Goal: Transaction & Acquisition: Book appointment/travel/reservation

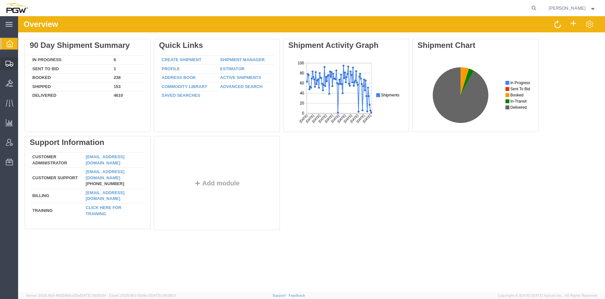
click at [0, 0] on span "Create from Template" at bounding box center [0, 0] width 0 height 0
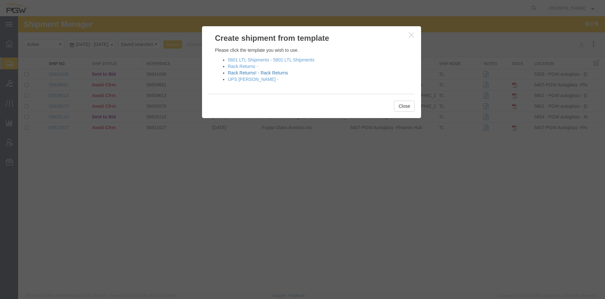
click at [274, 74] on link "Rack Returns! - Rack Returns" at bounding box center [258, 72] width 60 height 5
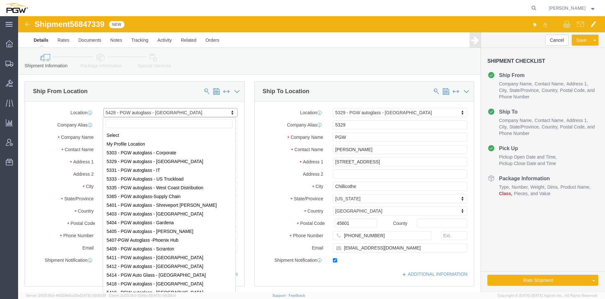
scroll to position [53, 0]
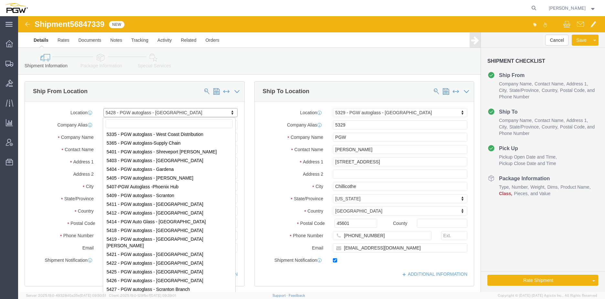
select select "28281"
select select "28253"
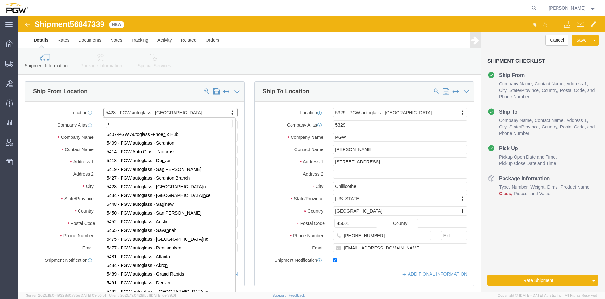
scroll to position [0, 0]
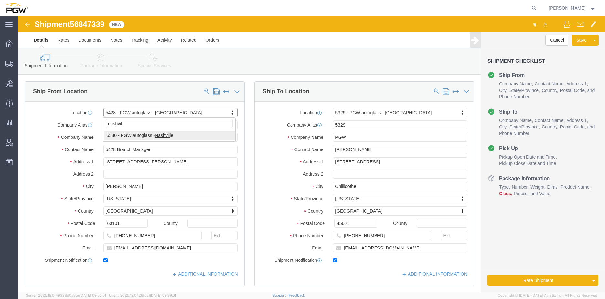
type input "nashvil"
select select "28357"
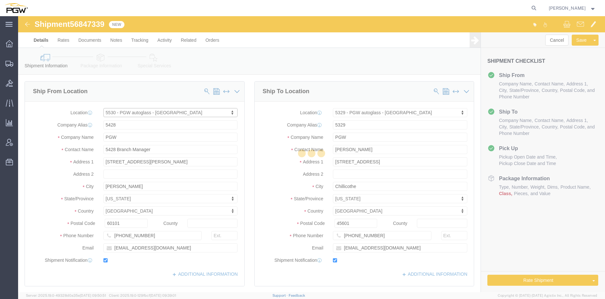
type input "5530"
type input "5530 Branch Manager"
type input "[STREET_ADDRESS]"
type input "Bldg. 300. Ste. 330"
type input "[GEOGRAPHIC_DATA]"
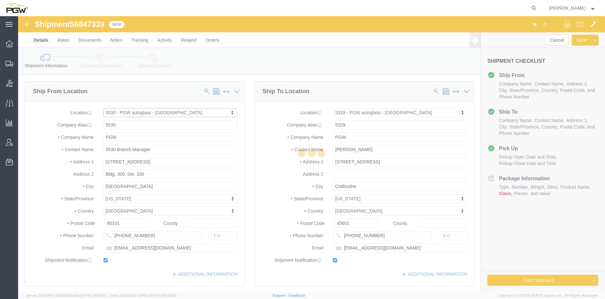
type input "37217"
type input "[PHONE_NUMBER]"
type input "[EMAIL_ADDRESS][DOMAIN_NAME]"
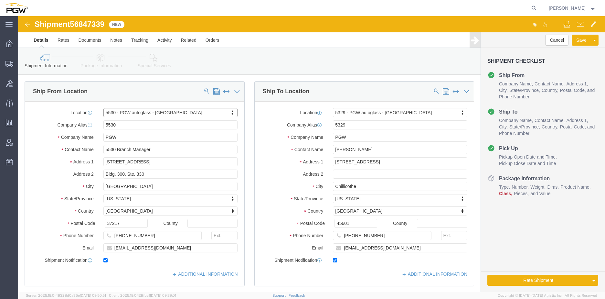
select select "TN"
type input "[GEOGRAPHIC_DATA]"
select select "62891"
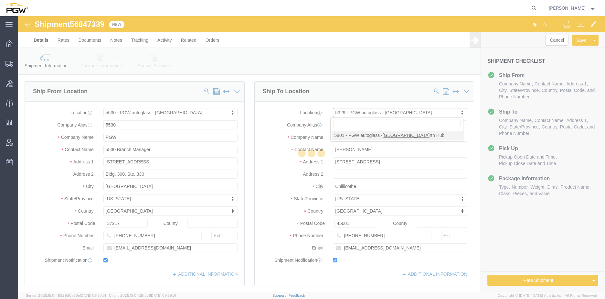
type input "5801"
type input "5801 Branch Manager"
type input "5000 [GEOGRAPHIC_DATA]"
type input "[GEOGRAPHIC_DATA]"
type input "76115"
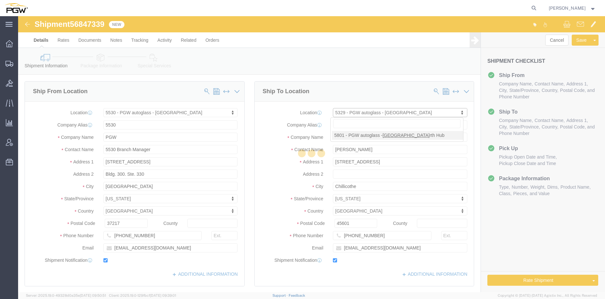
type input "[PHONE_NUMBER]"
type input "[EMAIL_ADDRESS][DOMAIN_NAME]"
select select "[GEOGRAPHIC_DATA]"
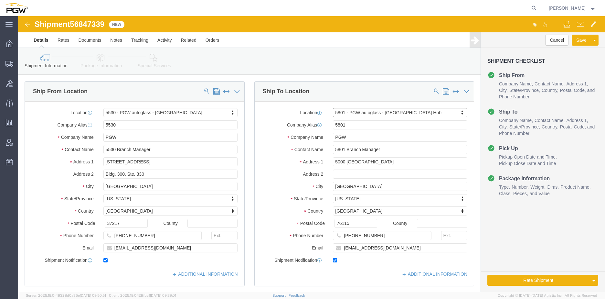
scroll to position [194, 0]
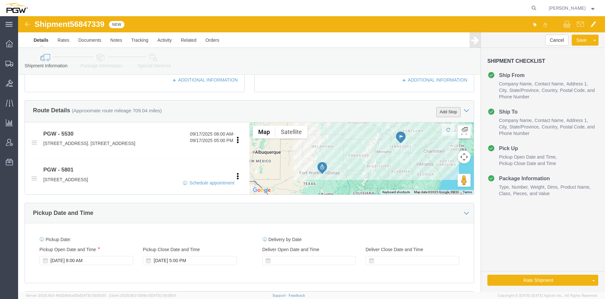
click button "Add Stop"
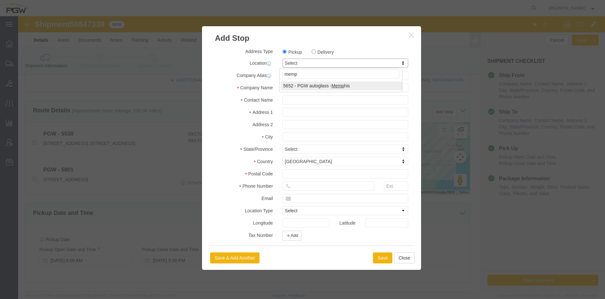
type input "memp"
select select "28435"
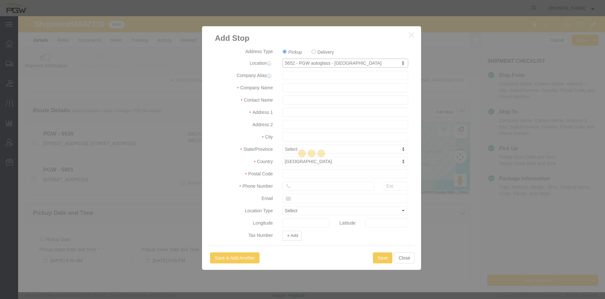
type input "5652"
type input "PGW"
type input "5652 Branch Manager"
type input "[STREET_ADDRESS]"
type input "[GEOGRAPHIC_DATA]"
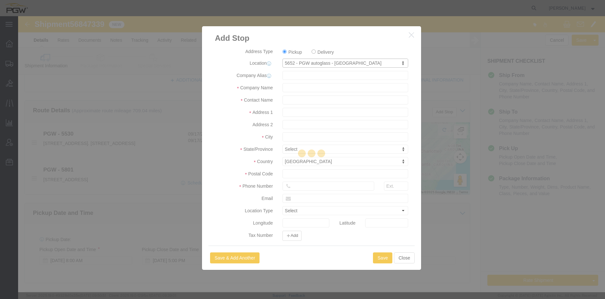
type input "38141"
type input "[PHONE_NUMBER]"
type input "[EMAIL_ADDRESS][DOMAIN_NAME]"
checkbox input "true"
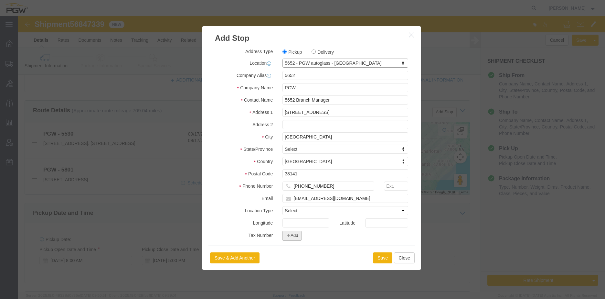
select select "TN"
click button "Save"
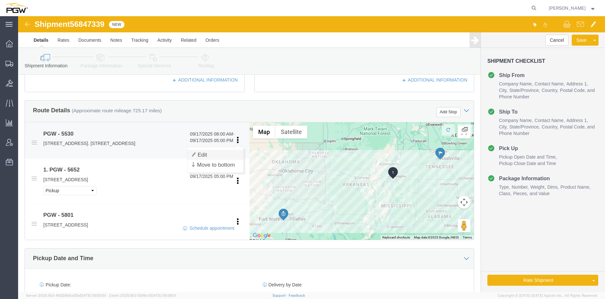
click link "Edit"
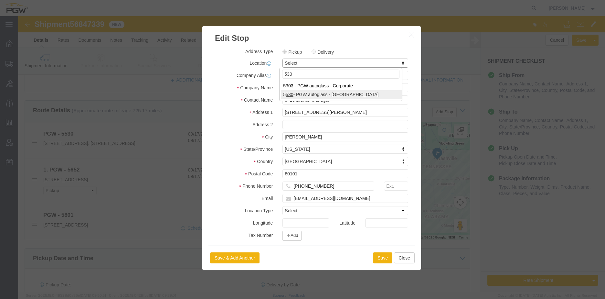
type input "530"
select select "28357"
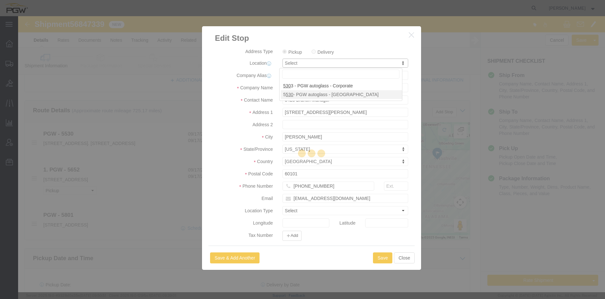
type input "5530"
type input "5530 Branch Manager"
type input "[STREET_ADDRESS]"
type input "Bldg. 300. Ste. 330"
type input "[GEOGRAPHIC_DATA]"
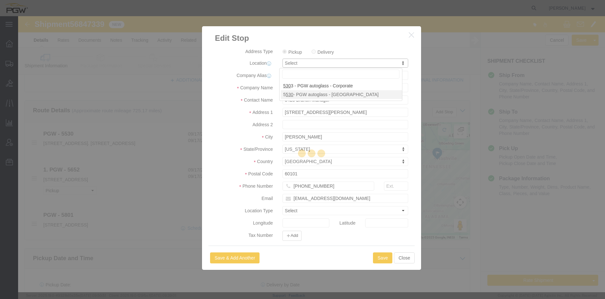
type input "37217"
type input "[PHONE_NUMBER]"
type input "[EMAIL_ADDRESS][DOMAIN_NAME]"
select select "TN"
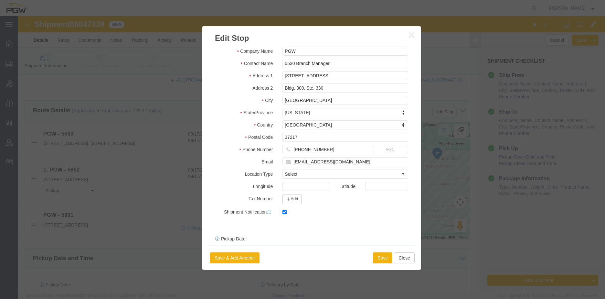
scroll to position [68, 0]
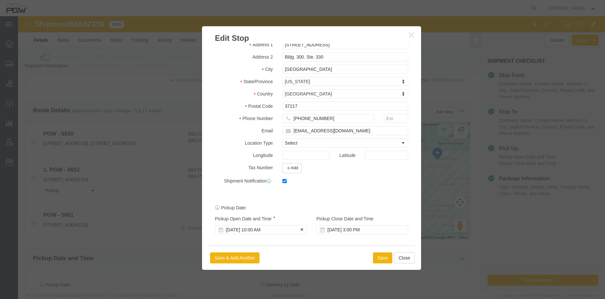
click div "[DATE] 10:00 AM"
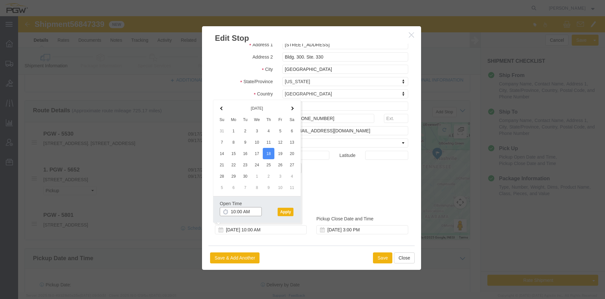
click input "10:00 AM"
type input "7:30 AM"
click button "Apply"
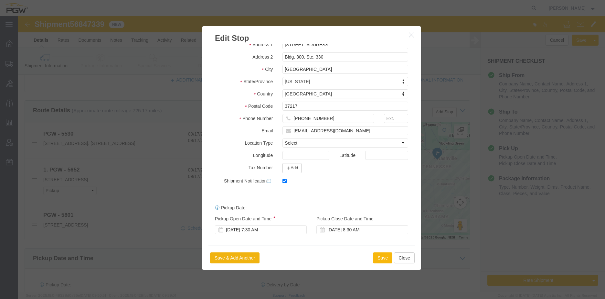
click button "Save"
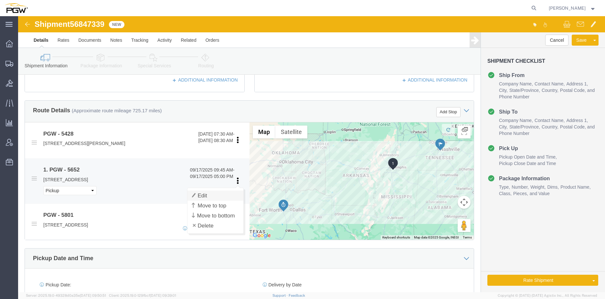
click link "Edit"
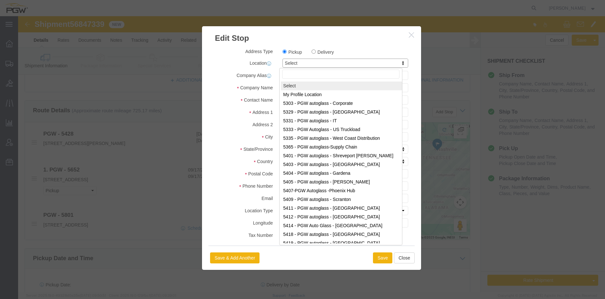
type input "5"
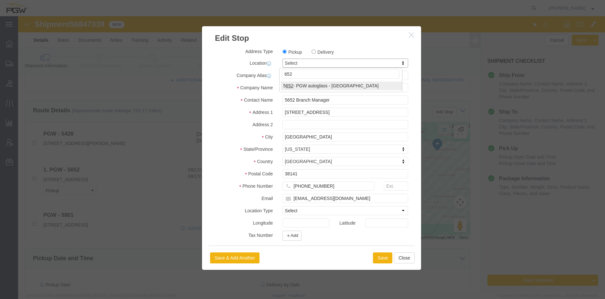
type input "652"
select select "28435"
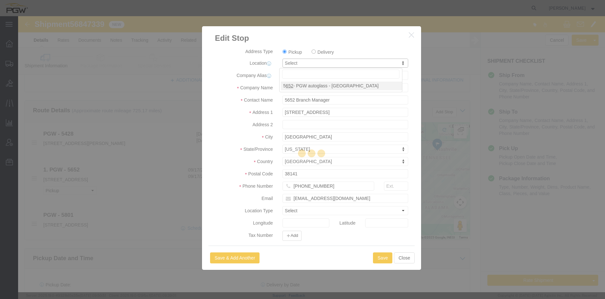
type input "5652"
select select "TN"
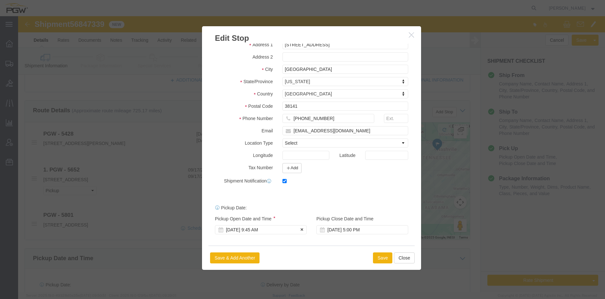
click div "[DATE] 9:45 AM"
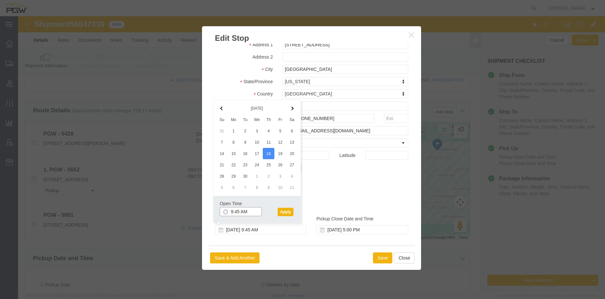
click input "9:45 AM"
type input "2:30 PM"
click button "Apply"
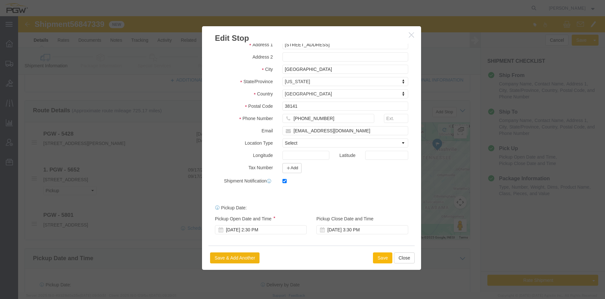
click button "Save"
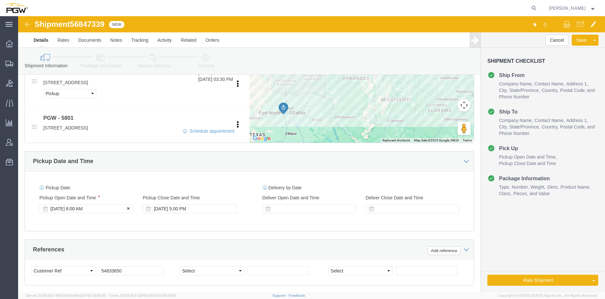
click div "[DATE] 8:00 AM"
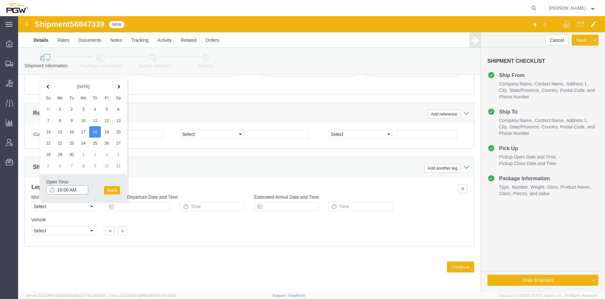
click input "10:00 AM"
type input "7:30 AM"
click button "Apply"
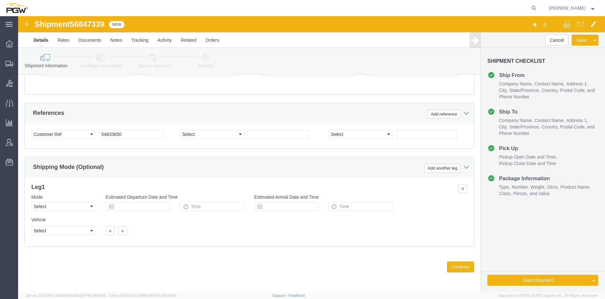
drag, startPoint x: 99, startPoint y: 16, endPoint x: 80, endPoint y: 4, distance: 22.2
click span "56847339"
copy span "56847339"
click input "54833650"
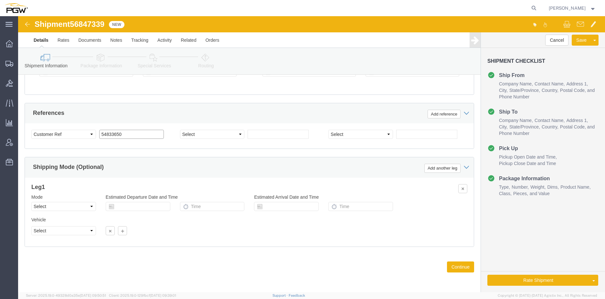
drag, startPoint x: 105, startPoint y: 117, endPoint x: 47, endPoint y: 115, distance: 57.5
click div "Select Account Type Activity ID Airline Appointment Number ASN Batch Request # …"
paste input "6847339"
click input "56847339"
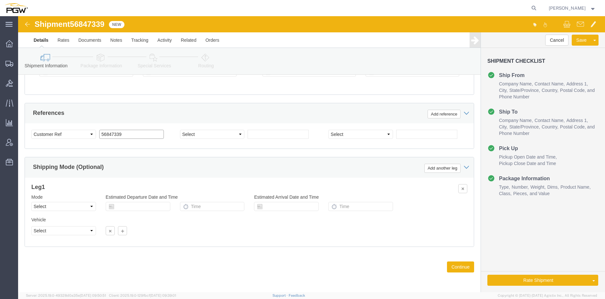
type input "56847339"
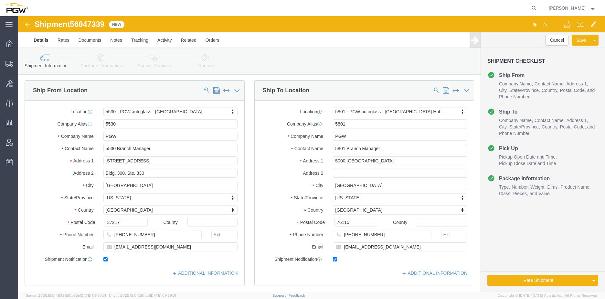
scroll to position [0, 0]
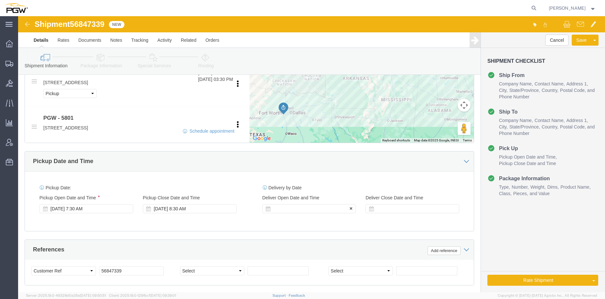
click div
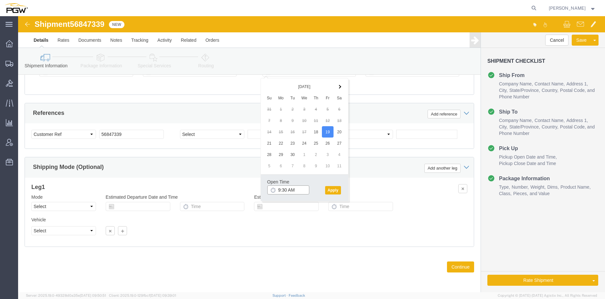
click input "9:30 AM"
click button "Apply"
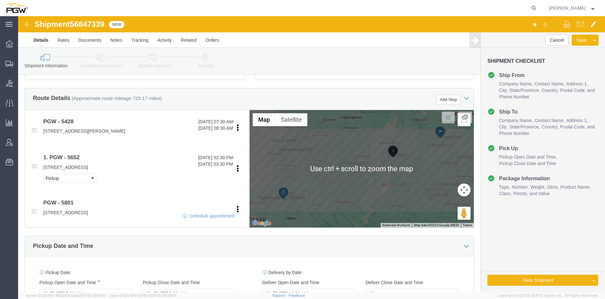
scroll to position [298, 0]
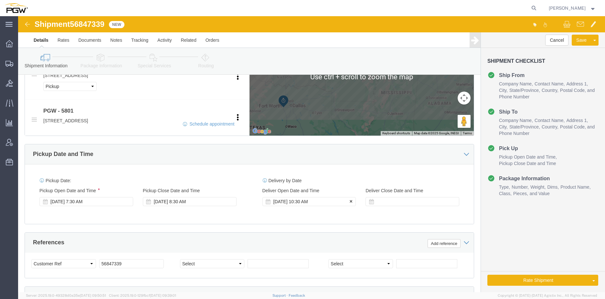
click div "[DATE] 10:30 AM"
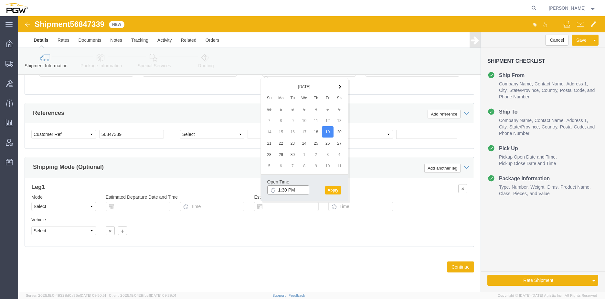
type input "1:30 PM"
click button "Apply"
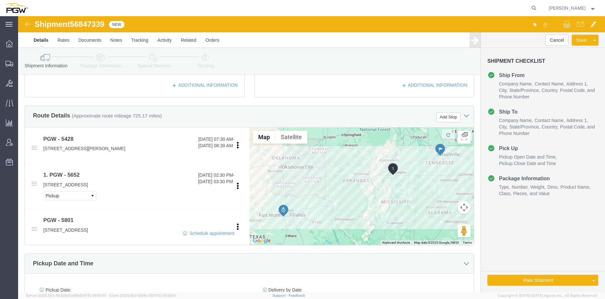
scroll to position [104, 0]
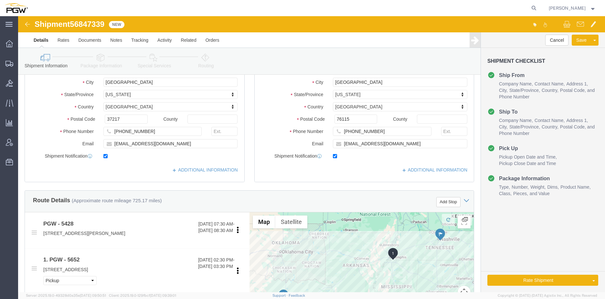
click link "Package Information"
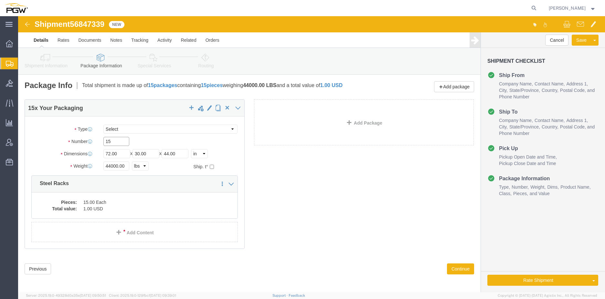
drag, startPoint x: 99, startPoint y: 126, endPoint x: 75, endPoint y: 122, distance: 24.5
click div "Number 15"
type input "11"
click input "44000.00"
drag, startPoint x: 106, startPoint y: 150, endPoint x: -26, endPoint y: 139, distance: 132.3
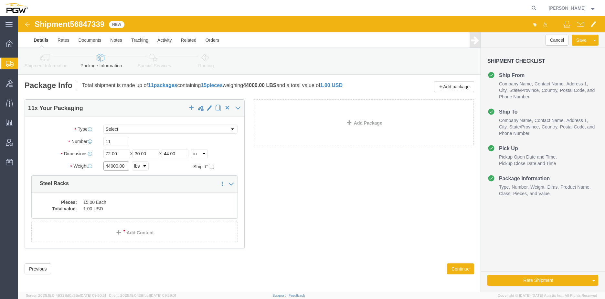
click html "Shipment 56847339 New Details Rates Documents Notes Tracking Activity Related O…"
click input "32"
drag, startPoint x: 68, startPoint y: 150, endPoint x: 49, endPoint y: 149, distance: 19.1
click div "Weight 32 Select kgs lbs Ship. t°"
type input "32000.00"
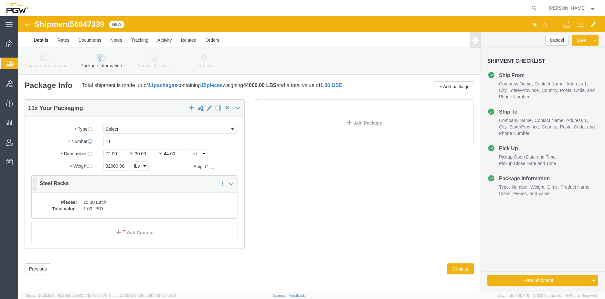
click dd "1.00 USD"
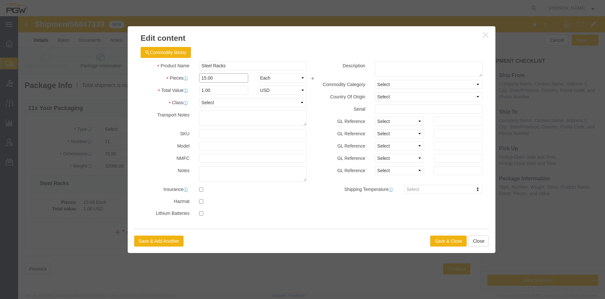
click input "15.00"
drag, startPoint x: 129, startPoint y: 54, endPoint x: 104, endPoint y: 53, distance: 24.3
click div "Edit content Commodity library Product Name Steel Racks Pieces 15.00 Select Bag…"
type input "11.00"
drag, startPoint x: 195, startPoint y: 71, endPoint x: 199, endPoint y: 72, distance: 5.0
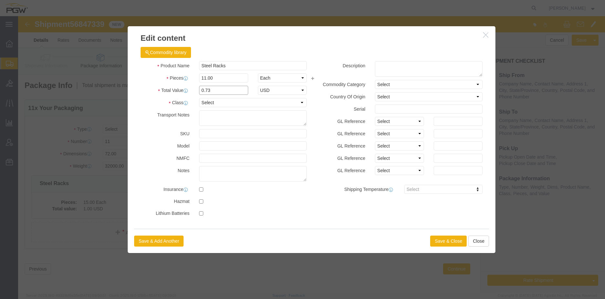
click input "0.73"
drag, startPoint x: 201, startPoint y: 73, endPoint x: 118, endPoint y: 66, distance: 83.7
click div "Product Name Steel Racks Pieces 11.00 Select Bag Barrels 100Board Feet Bottle B…"
type input "1.00"
click button "Save & Close"
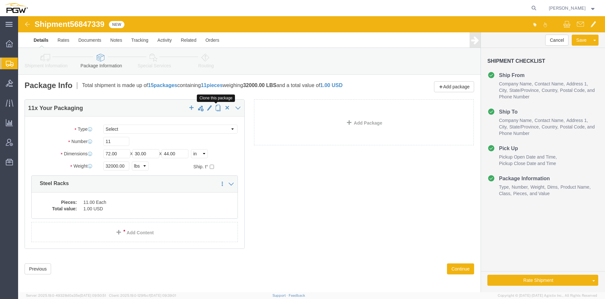
click span "button"
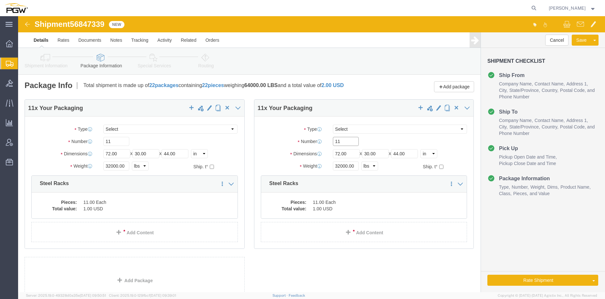
drag, startPoint x: 321, startPoint y: 131, endPoint x: 307, endPoint y: 129, distance: 14.0
click div "11"
type input "4"
click input "32000.00"
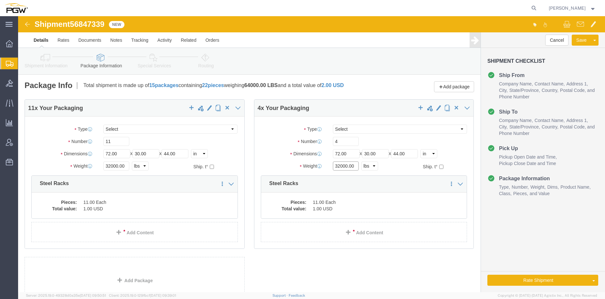
drag, startPoint x: 334, startPoint y: 157, endPoint x: 227, endPoint y: 145, distance: 107.6
click div "11 x Your Packaging Package Type Select Bale(s) Basket(s) Bolt(s) Bottle(s) Buc…"
type input "11000.00"
click dd "11.00 Each"
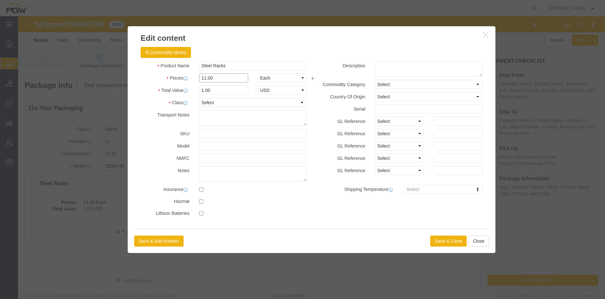
click input "11.00"
drag, startPoint x: 203, startPoint y: 62, endPoint x: 155, endPoint y: 58, distance: 48.0
click div "Pieces 11.00 Select Bag Barrels 100Board Feet Bottle Box Blister Pack Carats Ca…"
type input "4.00"
drag, startPoint x: 194, startPoint y: 73, endPoint x: 197, endPoint y: 74, distance: 3.5
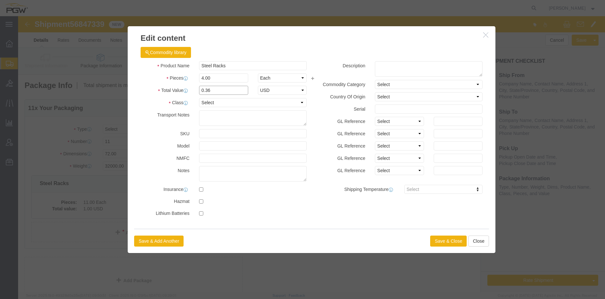
click input "0.36"
drag, startPoint x: 152, startPoint y: 74, endPoint x: 88, endPoint y: 64, distance: 64.7
click div "Edit content Commodity library Product Name Steel Racks Pieces 4.00 Select Bag …"
type input "1.00"
click button "Save & Close"
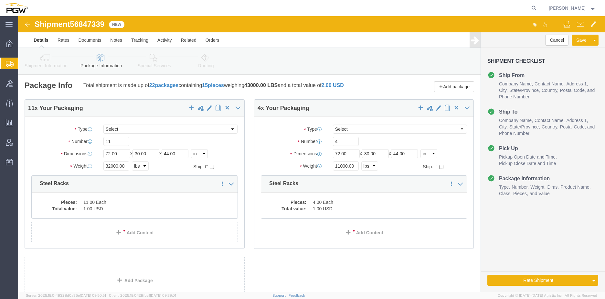
click icon
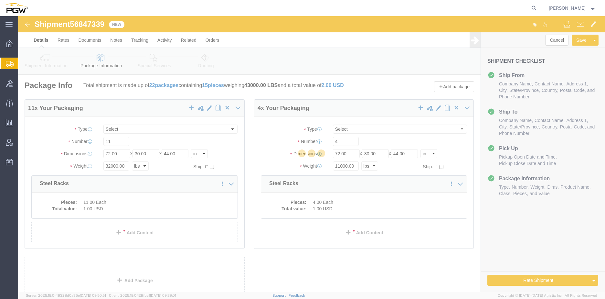
select select
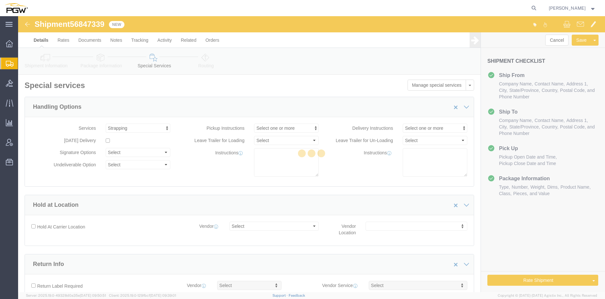
scroll to position [57, 0]
select select "COSTCENTER"
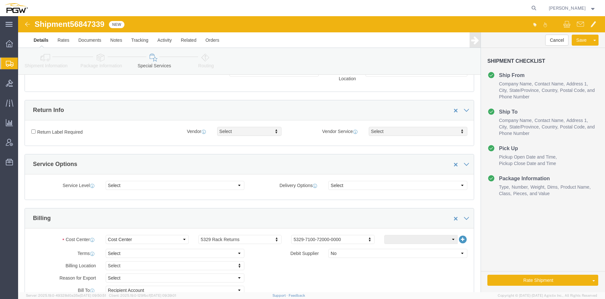
scroll to position [194, 0]
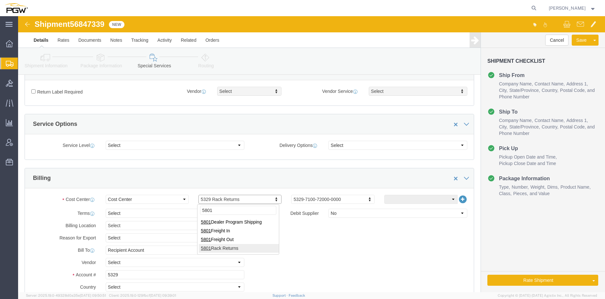
type input "5801"
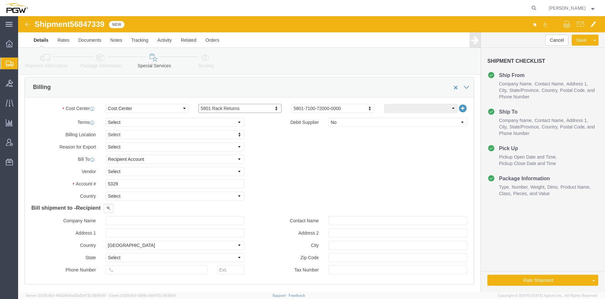
scroll to position [291, 0]
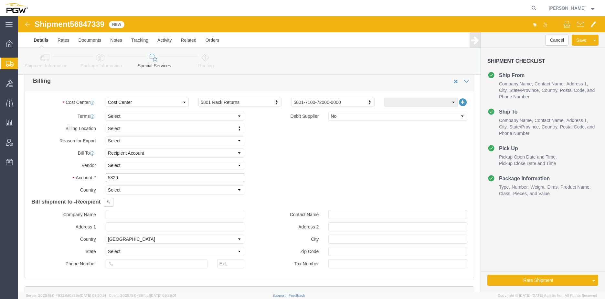
click input "5329"
drag, startPoint x: 100, startPoint y: 162, endPoint x: 21, endPoint y: 164, distance: 78.5
click div "Account # 5329"
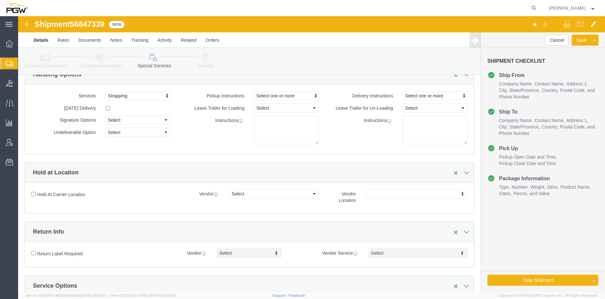
scroll to position [0, 0]
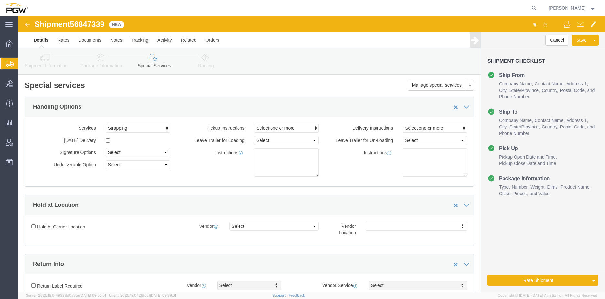
type input "5801"
click link "Routing"
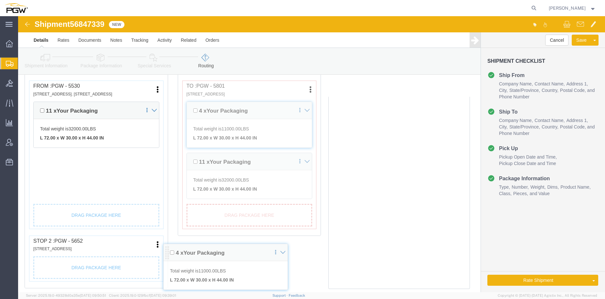
scroll to position [217, 0]
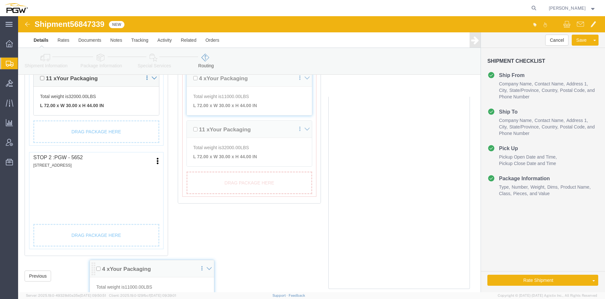
drag, startPoint x: 20, startPoint y: 91, endPoint x: 49, endPoint y: 202, distance: 114.7
click div "Pickups + Add Stop From : PGW - 5530 [STREET_ADDRESS]. [STREET_ADDRESS] Edit Mo…"
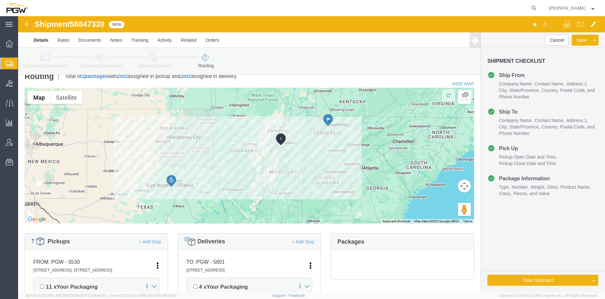
scroll to position [0, 0]
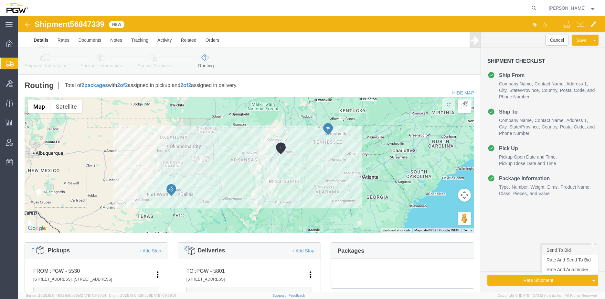
click link "Send To Bid"
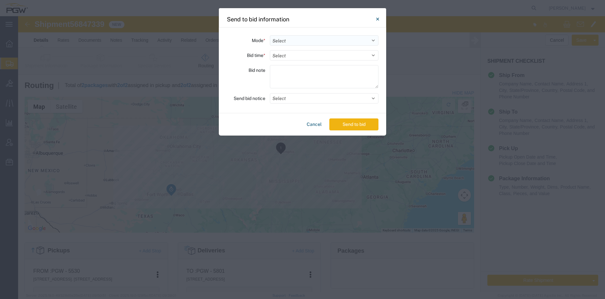
click at [291, 40] on select "Select Small Parcel Truckload Air Rail Less than Truckload Ocean Freight Multi-…" at bounding box center [324, 40] width 109 height 10
select select "TL"
click at [270, 35] on select "Select Small Parcel Truckload Air Rail Less than Truckload Ocean Freight Multi-…" at bounding box center [324, 40] width 109 height 10
click at [296, 57] on select "Select 30 Min (Rush) 1 Hour (Rush) 2 Hours (Rush) 4 Hours (Rush) 8 Hours (Rush)…" at bounding box center [324, 55] width 109 height 10
select select "24"
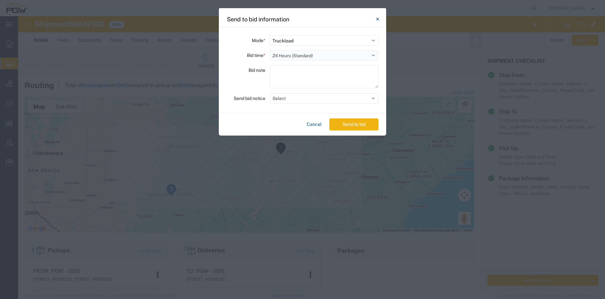
click at [270, 50] on select "Select 30 Min (Rush) 1 Hour (Rush) 2 Hours (Rush) 4 Hours (Rush) 8 Hours (Rush)…" at bounding box center [324, 55] width 109 height 10
click at [350, 126] on button "Send to bid" at bounding box center [353, 124] width 49 height 12
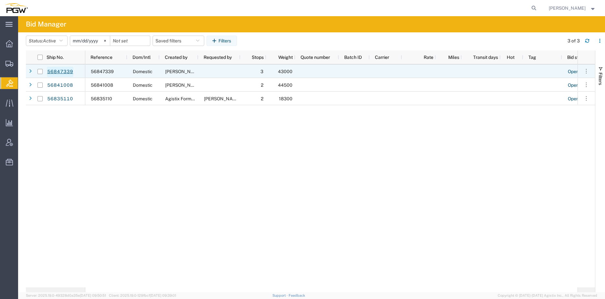
click at [69, 72] on link "56847339" at bounding box center [60, 72] width 26 height 10
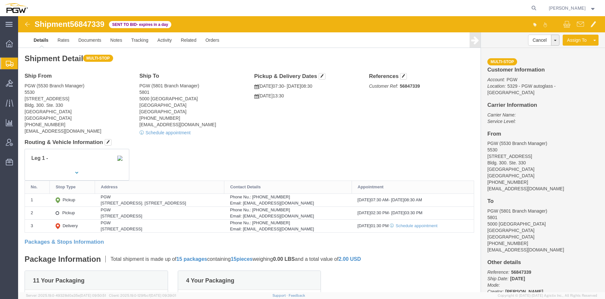
click at [0, 0] on span "Create from Template" at bounding box center [0, 0] width 0 height 0
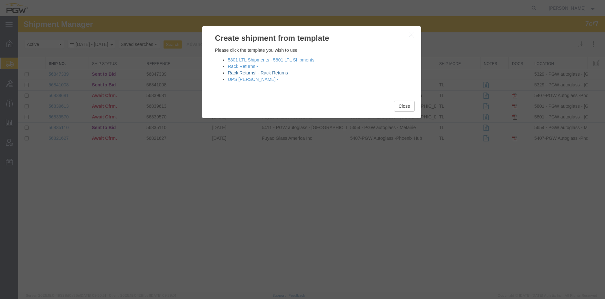
click at [256, 74] on link "Rack Returns! - Rack Returns" at bounding box center [258, 72] width 60 height 5
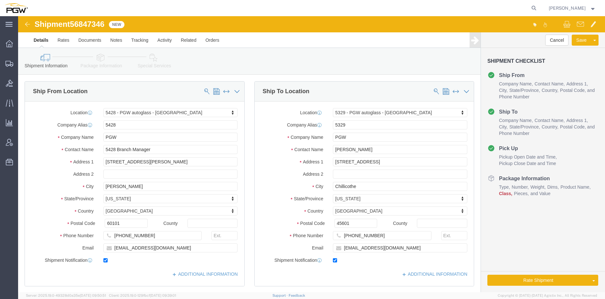
select select "28281"
select select "28253"
type input "St [PERSON_NAME]"
select select "28499"
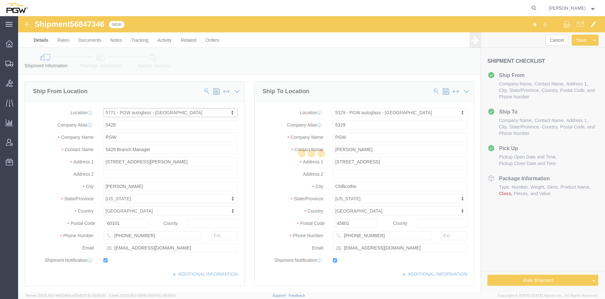
type input "5771"
type input "5771 Branch Manager"
type input "3100-[STREET_ADDRESS]"
type input "[US_STATE][GEOGRAPHIC_DATA]"
type input "63043"
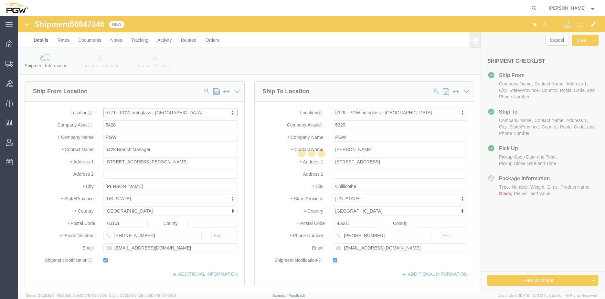
type input "[PHONE_NUMBER]"
type input "[EMAIL_ADDRESS][DOMAIN_NAME]"
select select "MO"
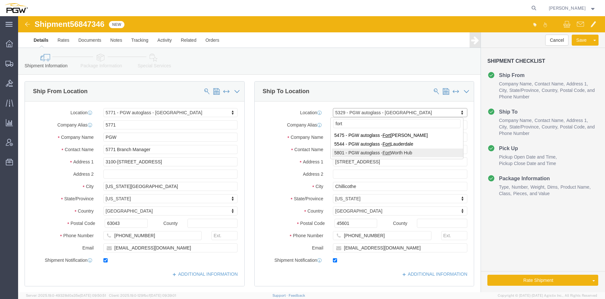
type input "fort"
select select "62891"
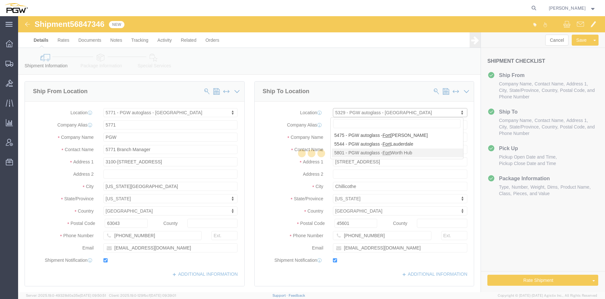
type input "5801"
type input "5801 Branch Manager"
type input "5000 [GEOGRAPHIC_DATA]"
type input "[GEOGRAPHIC_DATA]"
type input "76115"
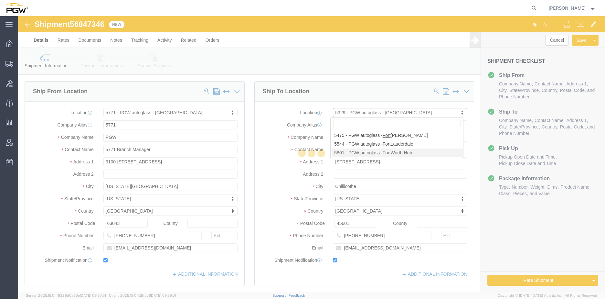
type input "[PHONE_NUMBER]"
type input "[EMAIL_ADDRESS][DOMAIN_NAME]"
select select "[GEOGRAPHIC_DATA]"
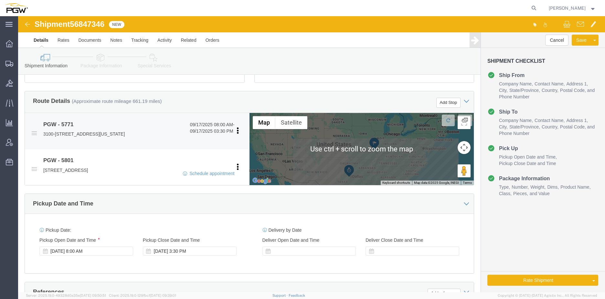
scroll to position [194, 0]
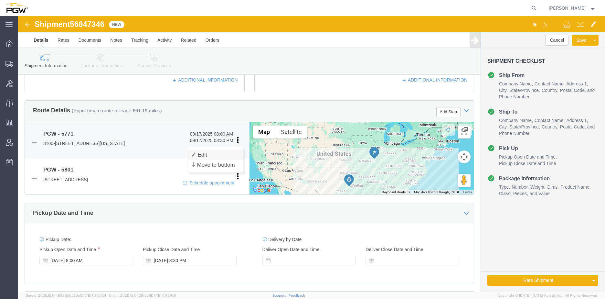
click link "Edit"
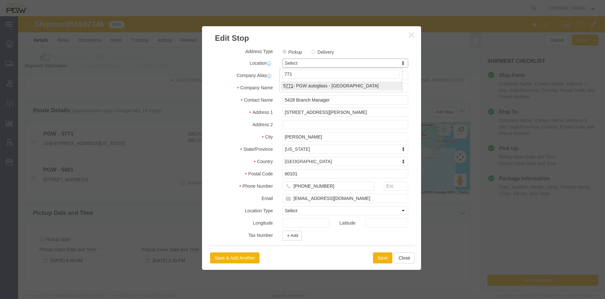
type input "771"
select select "28499"
type input "5771"
type input "5771 Branch Manager"
type input "3100-[STREET_ADDRESS]"
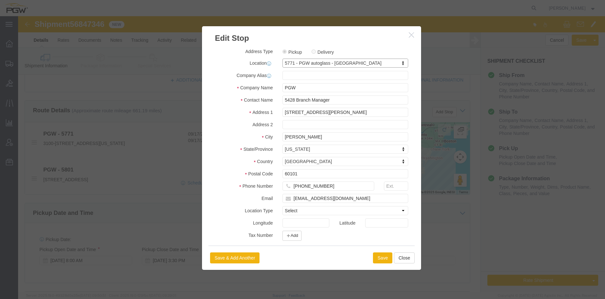
type input "[US_STATE][GEOGRAPHIC_DATA]"
type input "63043"
type input "[PHONE_NUMBER]"
type input "[EMAIL_ADDRESS][DOMAIN_NAME]"
select select "MO"
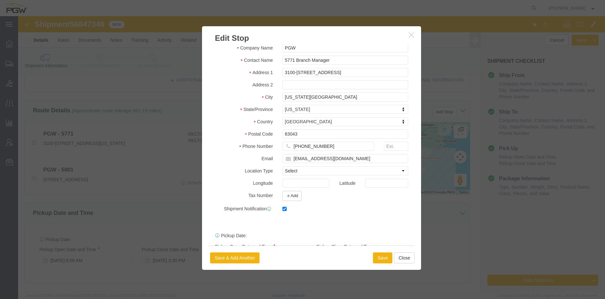
scroll to position [68, 0]
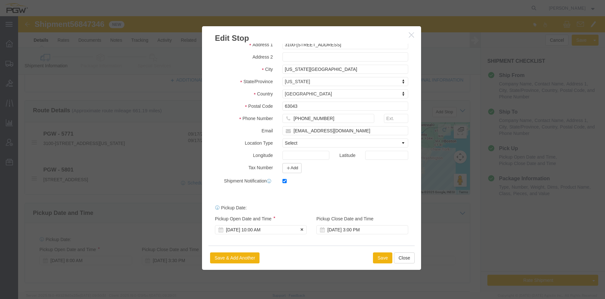
click div "[DATE] 10:00 AM"
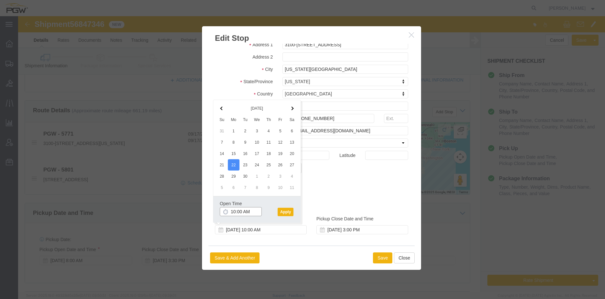
click input "10:00 AM"
type input "8:00 AM"
click button "Apply"
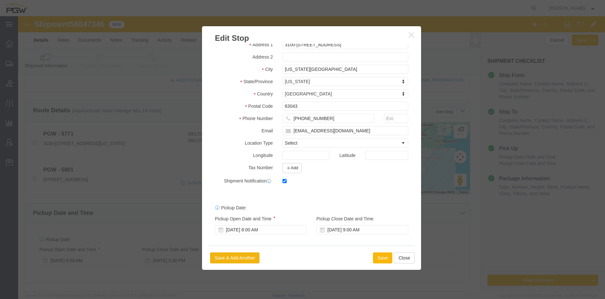
click button "Save"
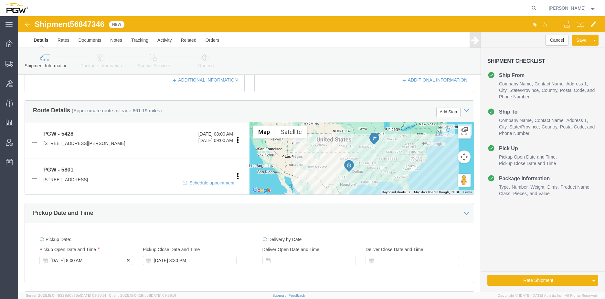
click div "[DATE] 8:00 AM"
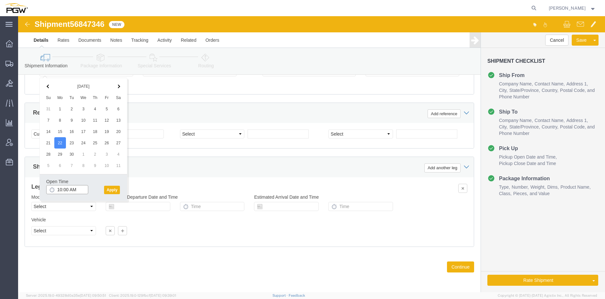
click input "10:00 AM"
type input "8:00 AM"
click button "Apply"
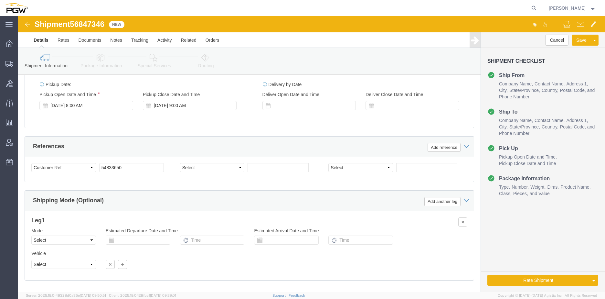
scroll to position [318, 0]
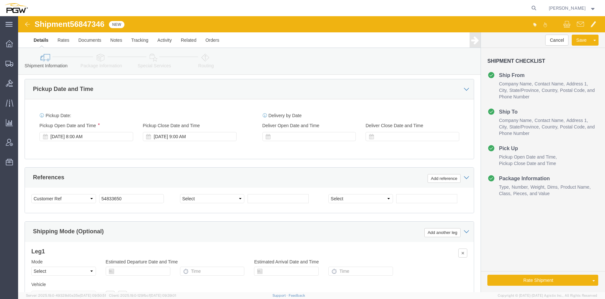
click span "56847346"
copy span "56847346"
click input "54833650"
drag, startPoint x: 106, startPoint y: 183, endPoint x: 65, endPoint y: 180, distance: 41.5
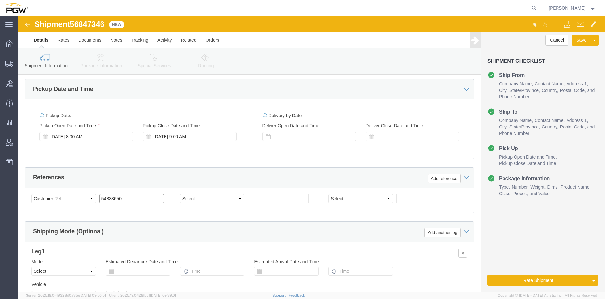
click div "Select Account Type Activity ID Airline Appointment Number ASN Batch Request # …"
paste input "6847346"
click input "56847346"
type input "56847346"
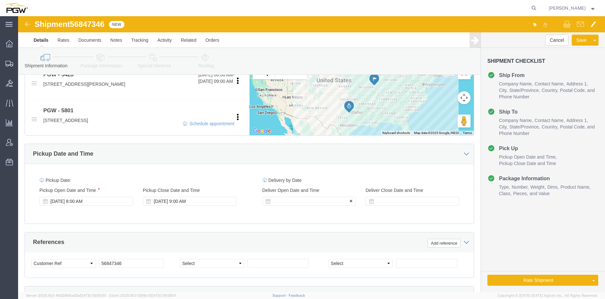
click div
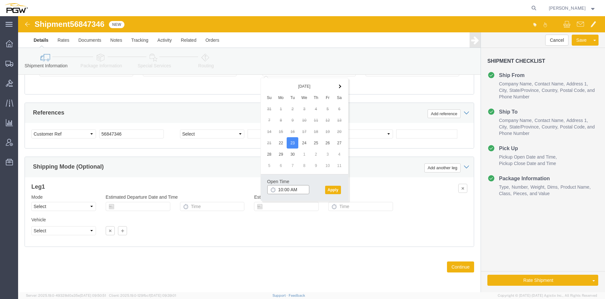
click input "10:00 AM"
click button "Apply"
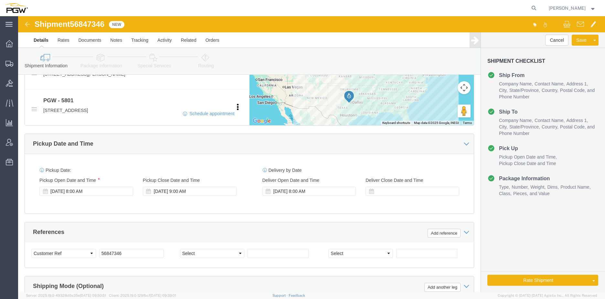
scroll to position [253, 0]
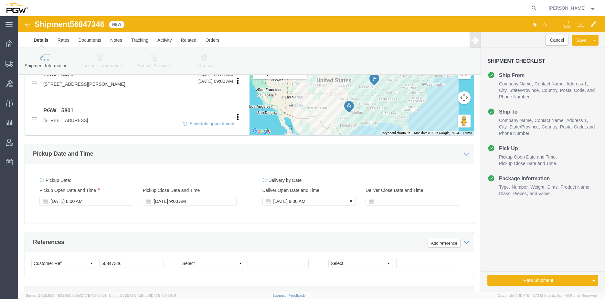
click div "[DATE] 8:00 AM"
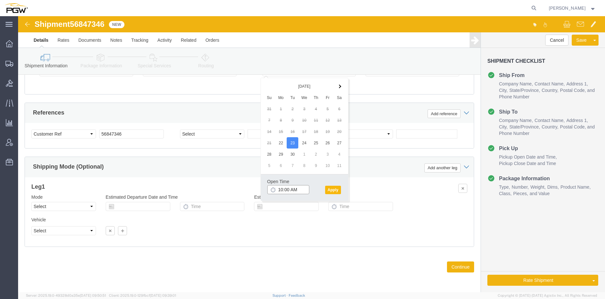
type input "10:00 AM"
click button "Apply"
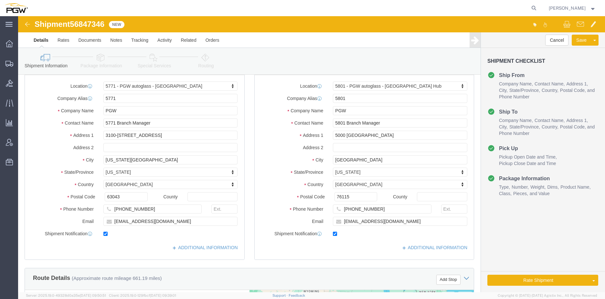
scroll to position [0, 0]
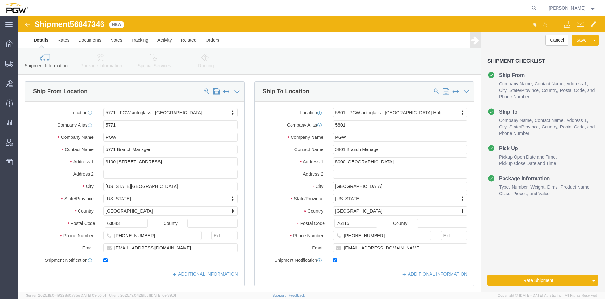
click icon
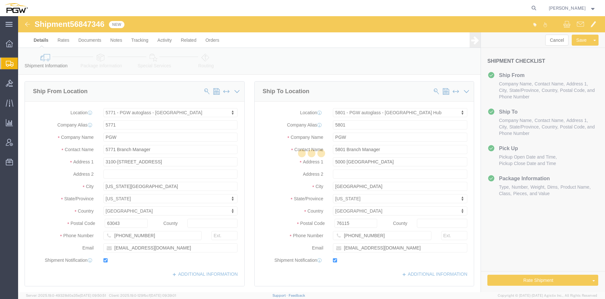
select select
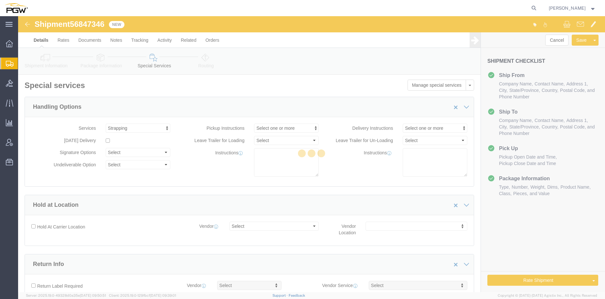
select select "COSTCENTER"
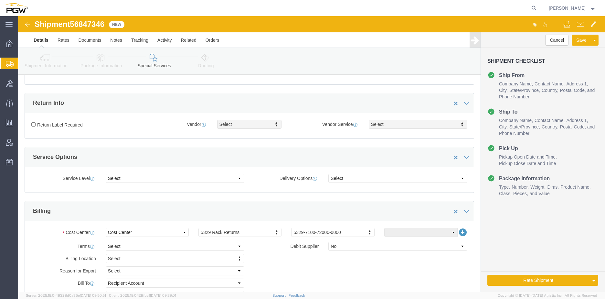
scroll to position [162, 0]
type input "5"
type input "5801"
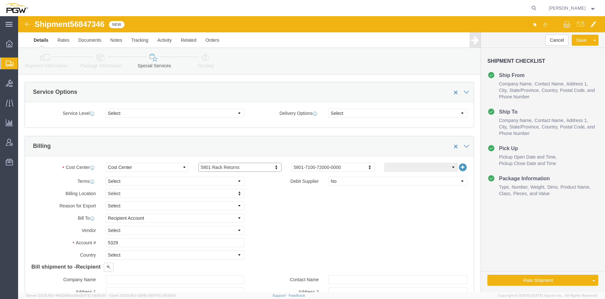
scroll to position [226, 0]
click input "5329"
drag, startPoint x: 112, startPoint y: 228, endPoint x: 8, endPoint y: 220, distance: 104.0
click div "Cost Center Select Buyer Cost Center Department Operations Number Order Number …"
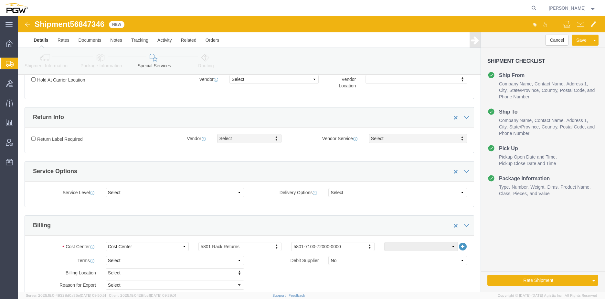
scroll to position [0, 0]
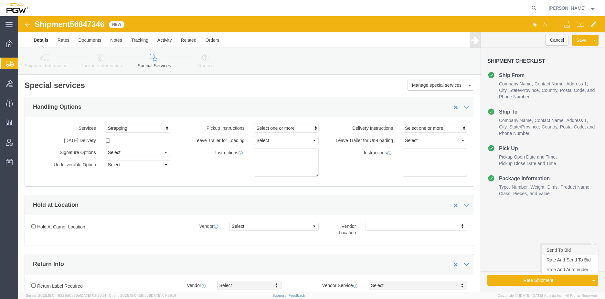
type input "5801"
click link "Send To Bid"
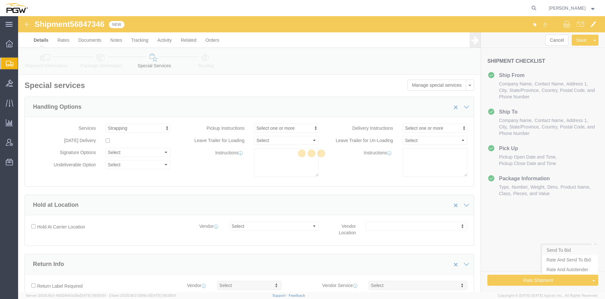
select select "COSTCENTER"
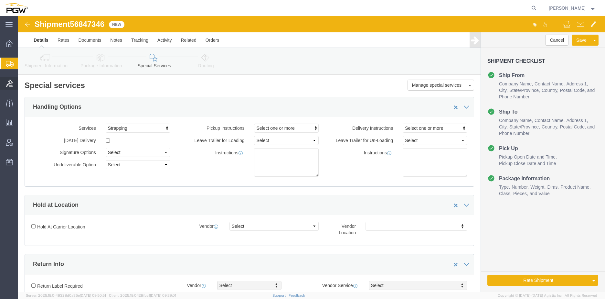
click at [22, 82] on span "Bids" at bounding box center [20, 83] width 5 height 13
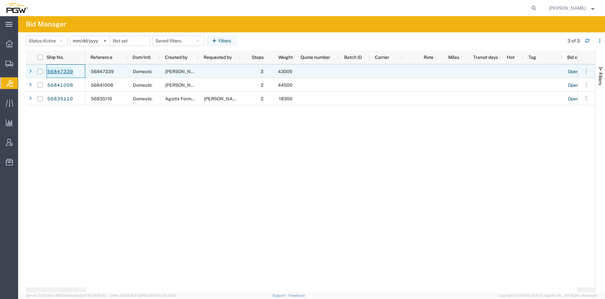
click at [62, 72] on link "56847339" at bounding box center [60, 72] width 26 height 10
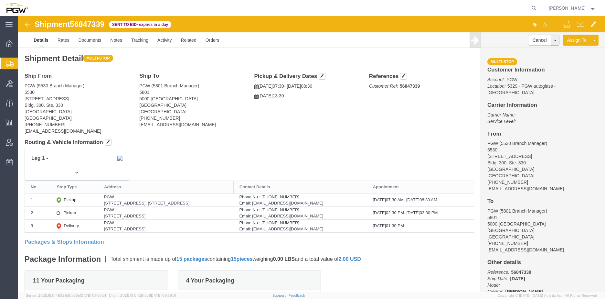
click address "PGW (5530 Branch Manager) [STREET_ADDRESS]. [GEOGRAPHIC_DATA] [GEOGRAPHIC_DATA]…"
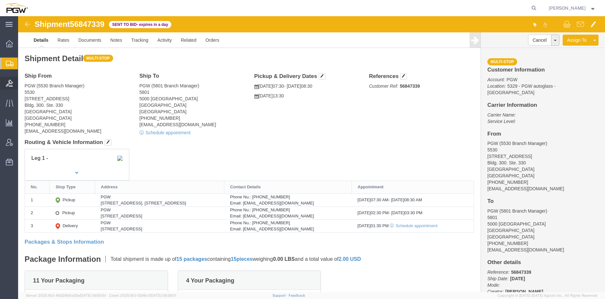
click at [22, 85] on span "Bids" at bounding box center [20, 83] width 5 height 13
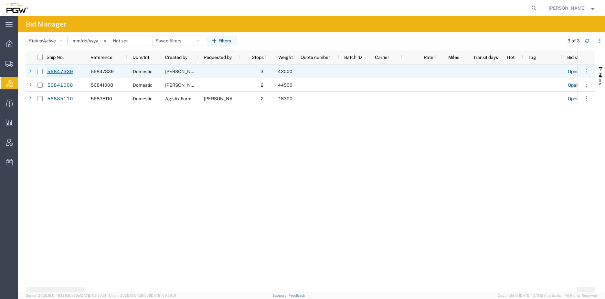
click at [67, 73] on link "56847339" at bounding box center [60, 72] width 26 height 10
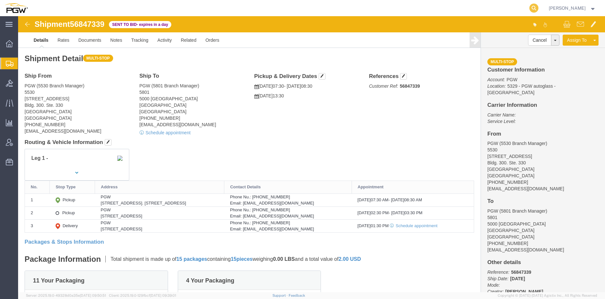
click at [538, 10] on icon at bounding box center [533, 8] width 9 height 9
paste input "56847346"
type input "56847346"
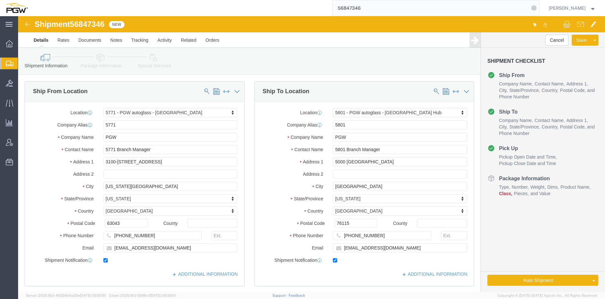
select select "28499"
select select "62891"
click link "Special Services"
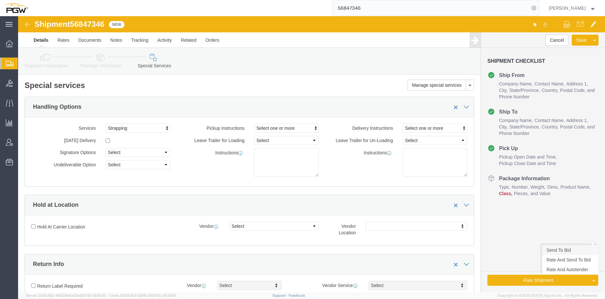
click link "Send To Bid"
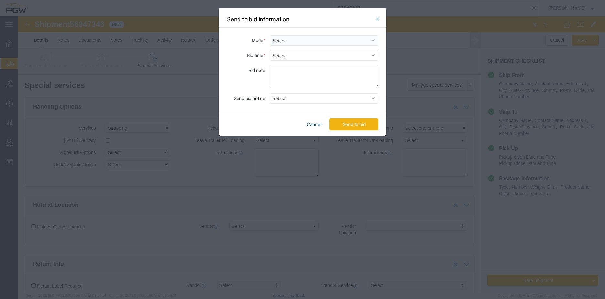
click at [305, 41] on select "Select Small Parcel Truckload Air Rail Less than Truckload Ocean Freight Multi-…" at bounding box center [324, 40] width 109 height 10
select select "TL"
click at [270, 35] on select "Select Small Parcel Truckload Air Rail Less than Truckload Ocean Freight Multi-…" at bounding box center [324, 40] width 109 height 10
click at [306, 54] on select "Select 30 Min (Rush) 1 Hour (Rush) 2 Hours (Rush) 4 Hours (Rush) 8 Hours (Rush)…" at bounding box center [324, 55] width 109 height 10
select select "20"
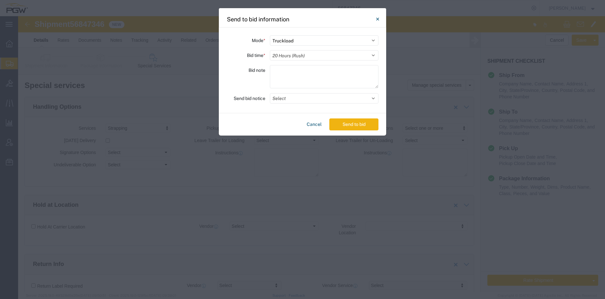
click at [270, 50] on select "Select 30 Min (Rush) 1 Hour (Rush) 2 Hours (Rush) 4 Hours (Rush) 8 Hours (Rush)…" at bounding box center [324, 55] width 109 height 10
click at [349, 126] on button "Send to bid" at bounding box center [353, 124] width 49 height 12
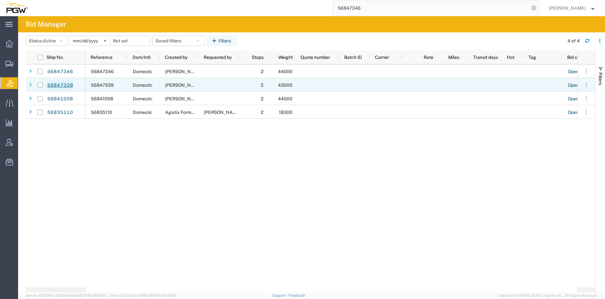
click at [68, 82] on link "56847339" at bounding box center [60, 85] width 26 height 10
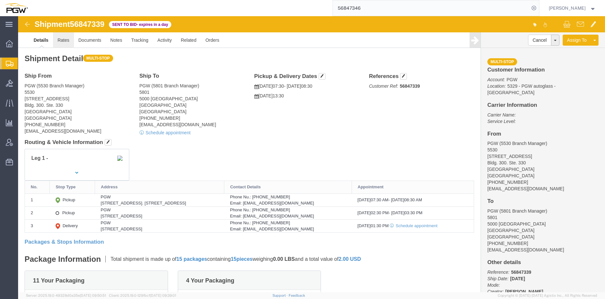
click link "Rates"
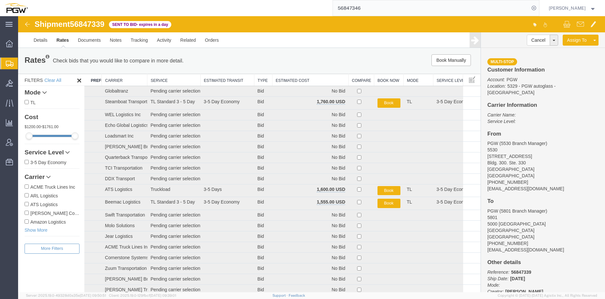
click at [306, 79] on th "Estimated Cost" at bounding box center [310, 80] width 76 height 12
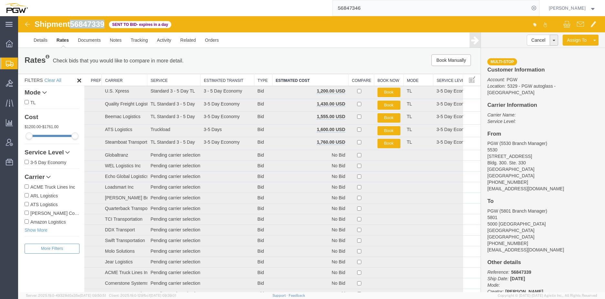
drag, startPoint x: 73, startPoint y: 26, endPoint x: 108, endPoint y: 27, distance: 34.3
click at [108, 27] on div "Shipment 56847339 60 of 60 Sent to Bid - expires in a day" at bounding box center [165, 26] width 293 height 12
drag, startPoint x: 108, startPoint y: 27, endPoint x: 87, endPoint y: 26, distance: 20.7
click at [87, 26] on span "56847339" at bounding box center [87, 24] width 35 height 9
click at [22, 87] on span "Bids" at bounding box center [20, 83] width 5 height 13
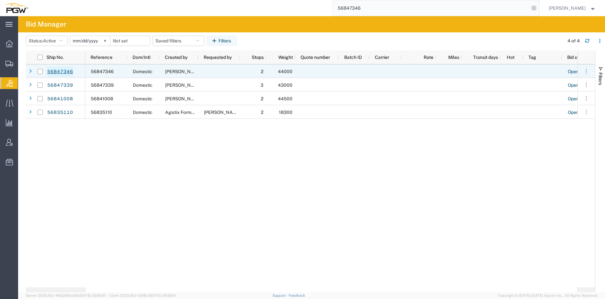
click at [73, 73] on link "56847346" at bounding box center [60, 72] width 26 height 10
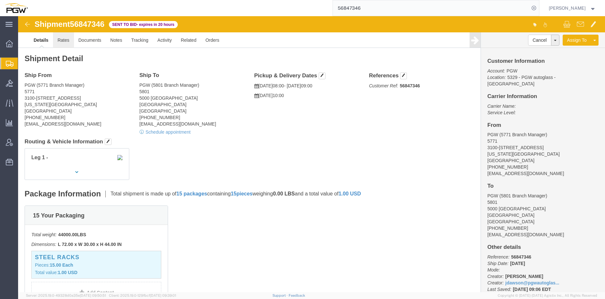
click link "Rates"
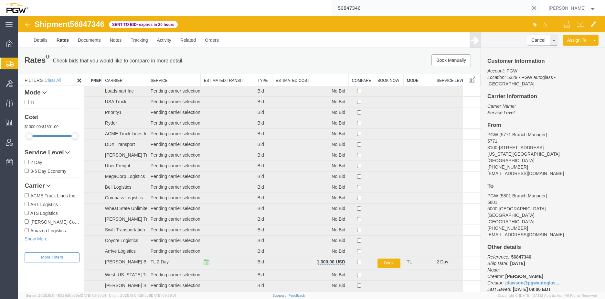
click at [276, 82] on th "Estimated Cost" at bounding box center [310, 80] width 76 height 12
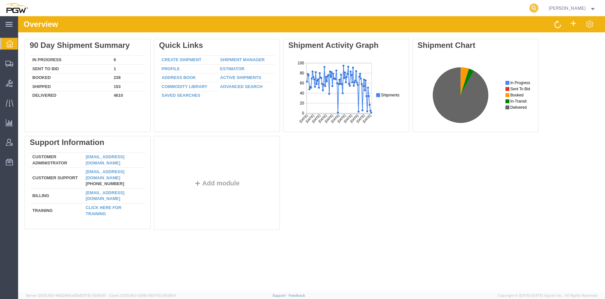
click at [538, 7] on icon at bounding box center [533, 8] width 9 height 9
paste input "56836045"
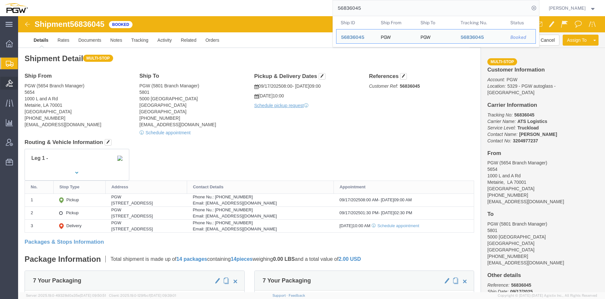
click at [22, 86] on span "Bids" at bounding box center [20, 83] width 5 height 13
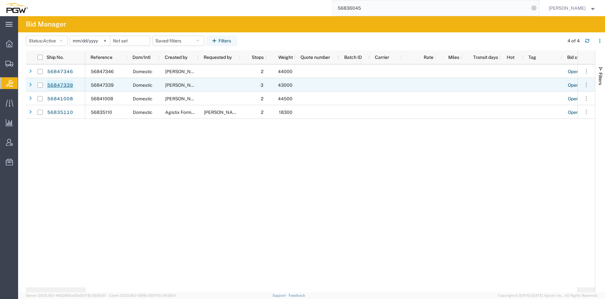
click at [66, 86] on link "56847339" at bounding box center [60, 85] width 26 height 10
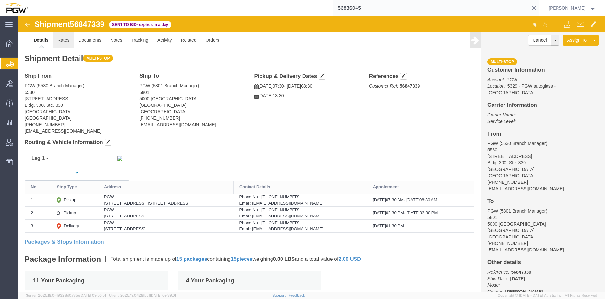
click link "Rates"
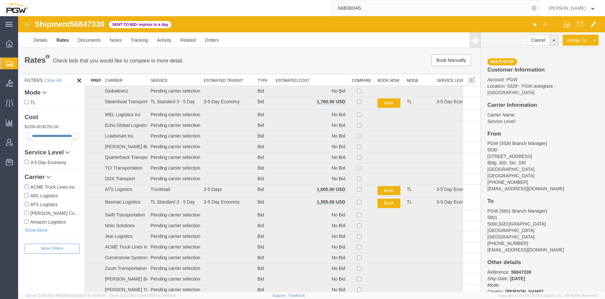
click at [303, 81] on th "Estimated Cost" at bounding box center [310, 80] width 76 height 12
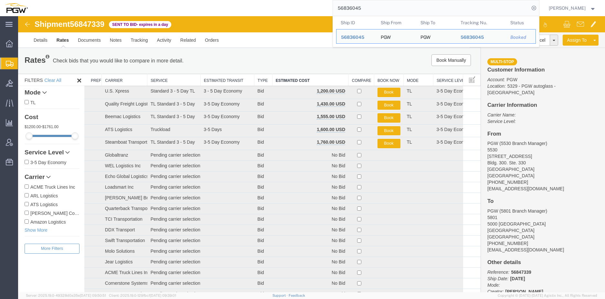
click at [408, 9] on input "56836045" at bounding box center [431, 8] width 196 height 16
drag, startPoint x: 405, startPoint y: 9, endPoint x: 200, endPoint y: -3, distance: 205.8
click at [200, 0] on html "main_menu Created with Sketch. Collapse Menu Overview Shipments Shipment Manage…" at bounding box center [302, 149] width 605 height 299
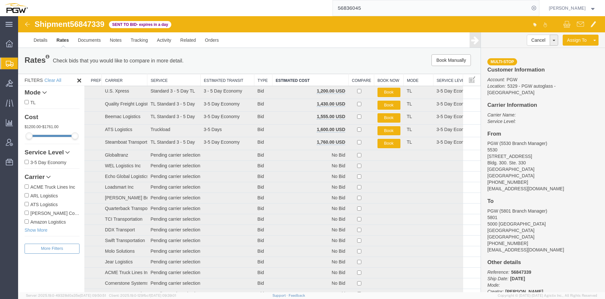
paste input "47346"
type input "56847346"
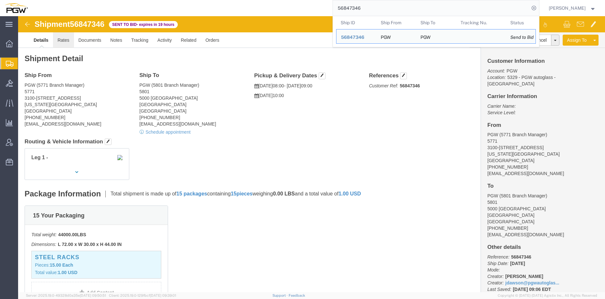
click link "Rates"
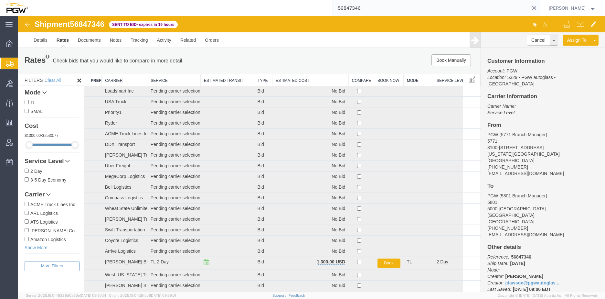
click at [302, 77] on th "Estimated Cost" at bounding box center [310, 80] width 76 height 12
